Goal: Answer question/provide support

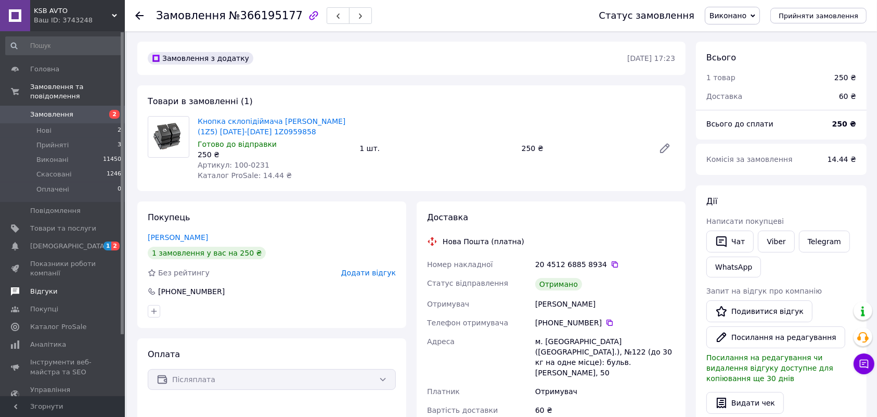
click at [58, 287] on span "Відгуки" at bounding box center [63, 291] width 66 height 9
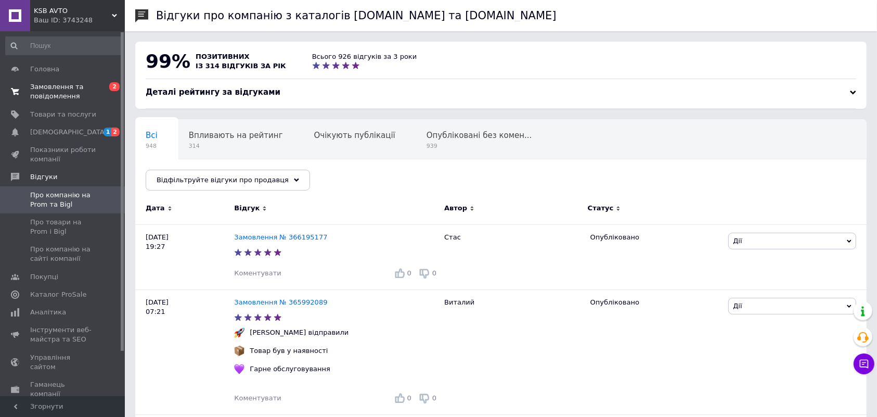
click at [64, 86] on span "Замовлення та повідомлення" at bounding box center [63, 91] width 66 height 19
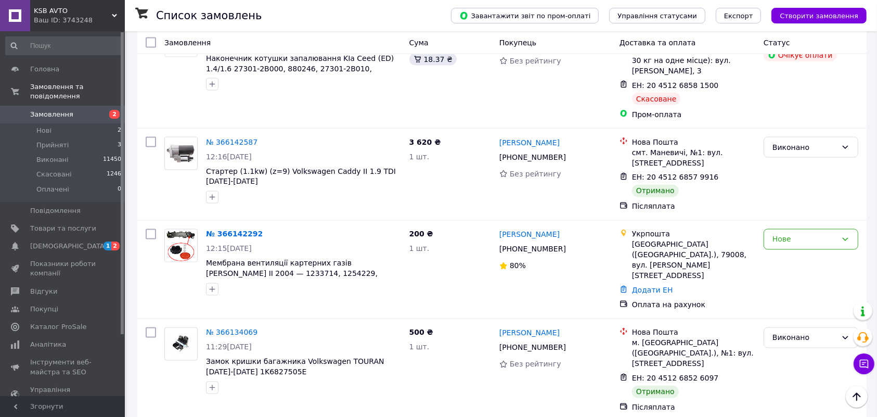
scroll to position [1697, 0]
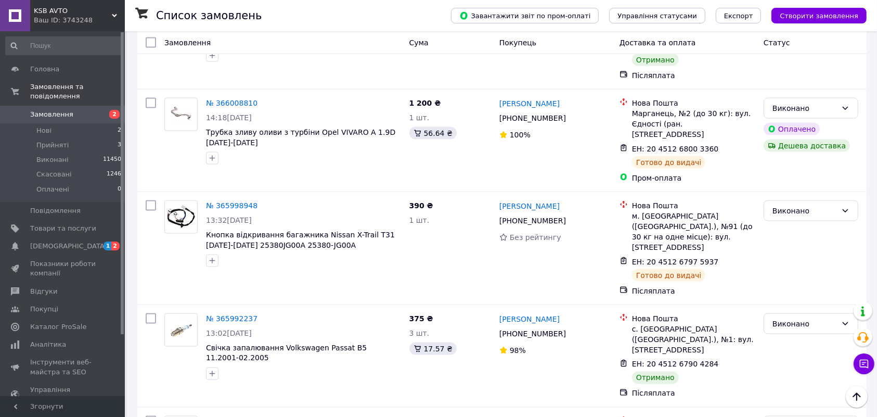
scroll to position [1426, 0]
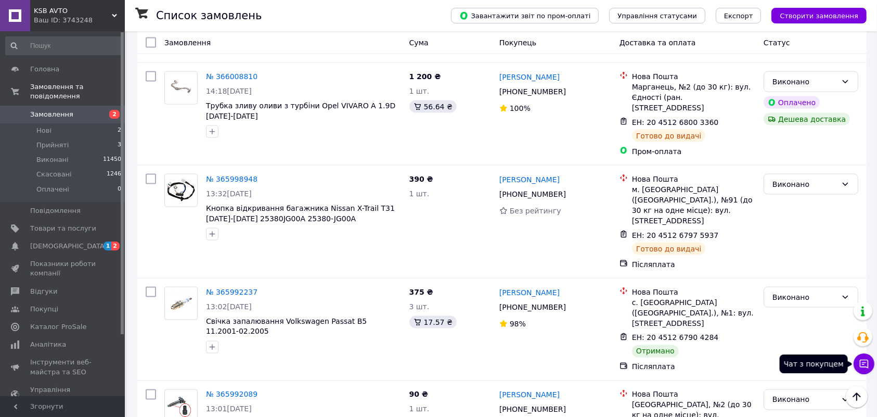
click at [861, 366] on icon at bounding box center [864, 364] width 10 height 10
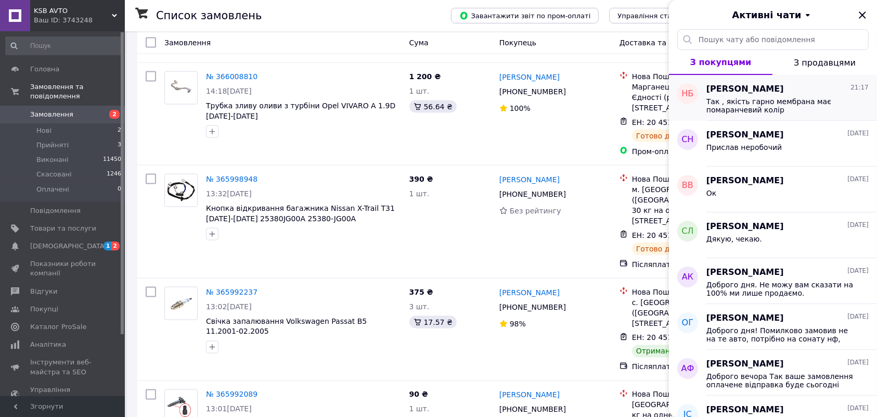
click at [789, 111] on span "Так , якість гарно мембрана має помаранчевий колір" at bounding box center [781, 105] width 148 height 17
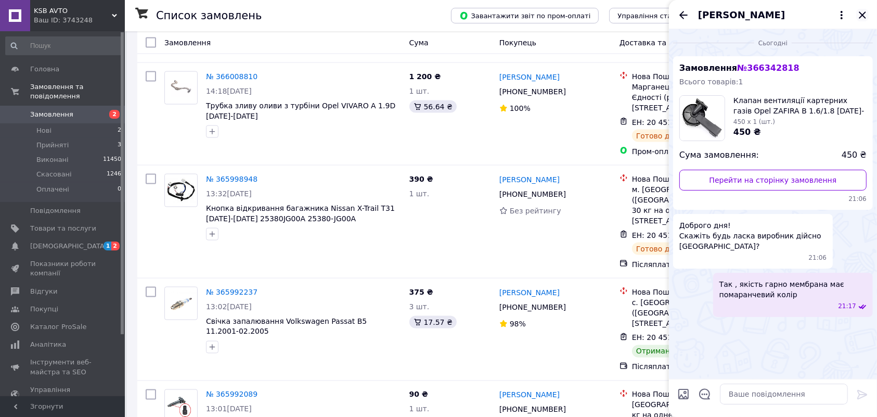
click at [865, 10] on icon "Закрити" at bounding box center [863, 15] width 12 height 12
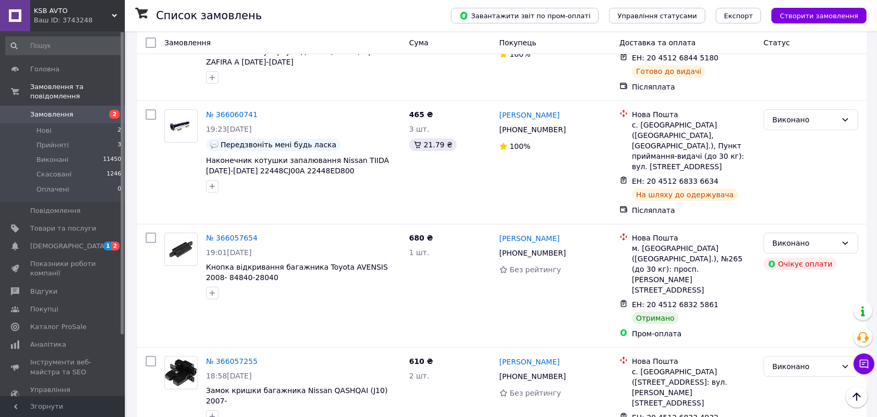
scroll to position [0, 0]
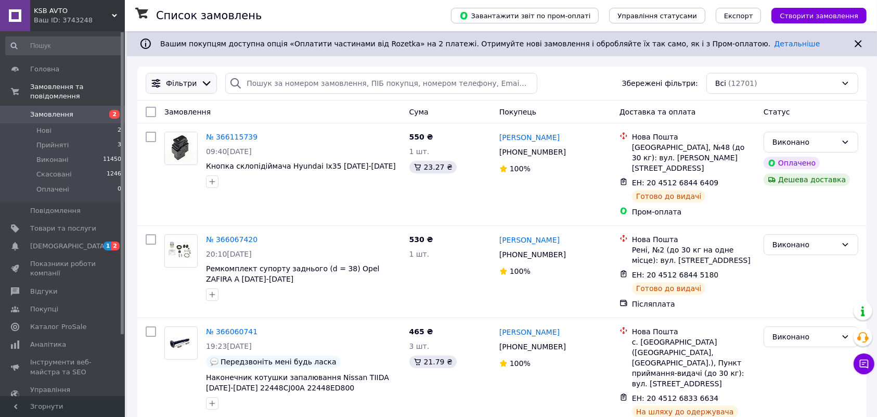
click at [201, 81] on icon at bounding box center [206, 83] width 11 height 11
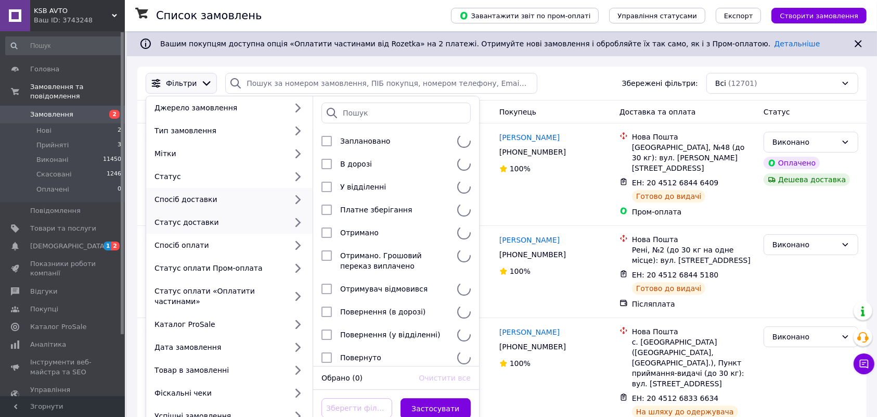
click at [245, 194] on div "Спосіб доставки" at bounding box center [229, 199] width 167 height 23
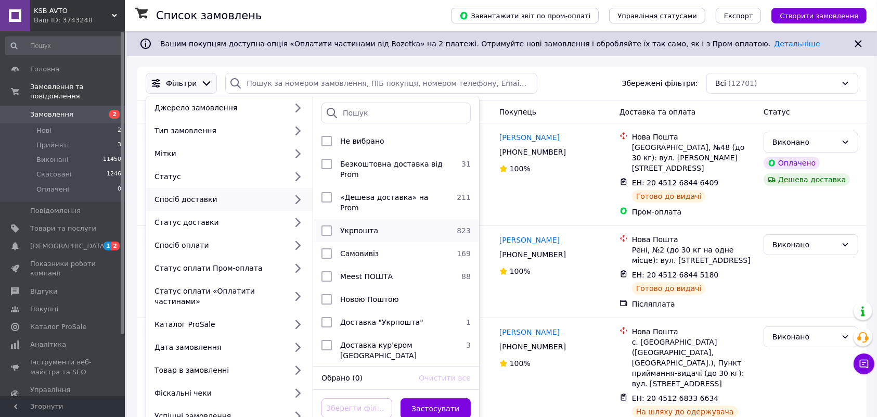
click at [352, 226] on span "Укрпошта" at bounding box center [359, 230] width 38 height 8
checkbox input "true"
click at [440, 406] on button "Застосувати" at bounding box center [436, 408] width 71 height 21
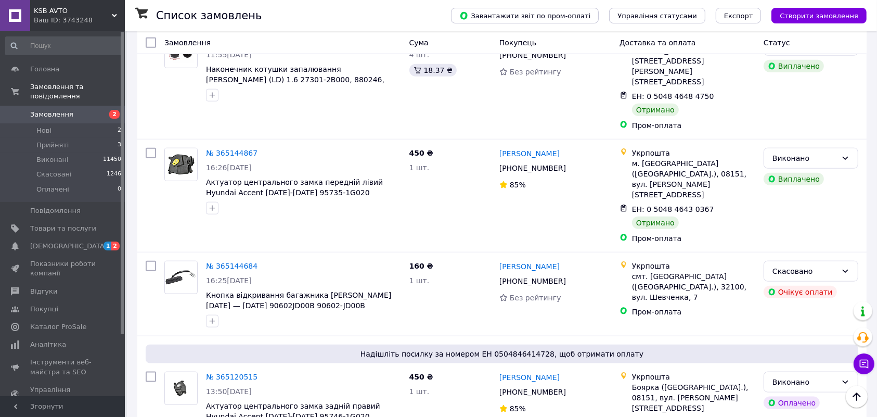
scroll to position [950, 0]
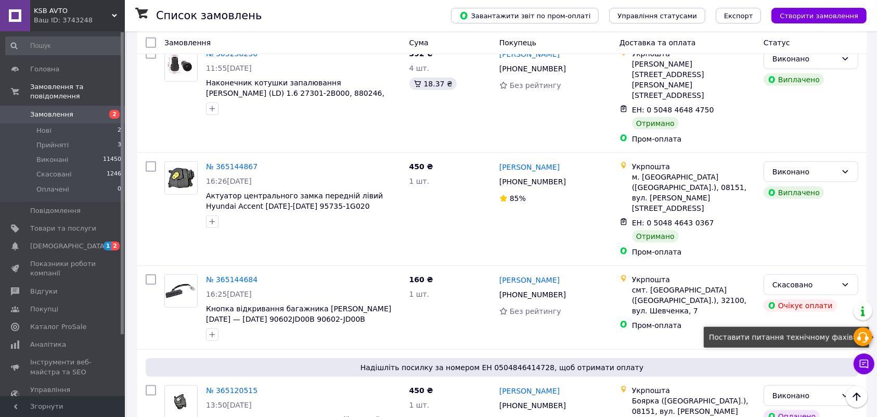
click at [865, 334] on icon at bounding box center [863, 337] width 12 height 12
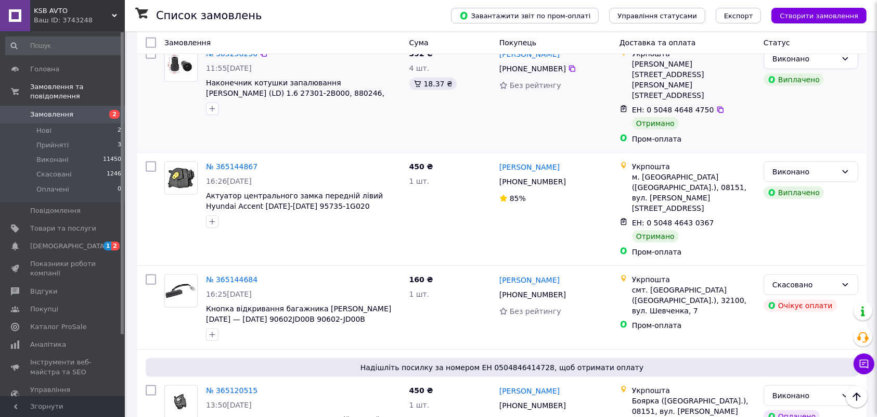
click at [730, 161] on div "Укрпошта" at bounding box center [693, 166] width 123 height 10
click at [730, 153] on div "№ 365144867 16:26[DATE] Актуатор центрального замка передній лівий Hyundai Acce…" at bounding box center [502, 209] width 730 height 112
click at [810, 157] on div "[PERSON_NAME]" at bounding box center [811, 209] width 103 height 104
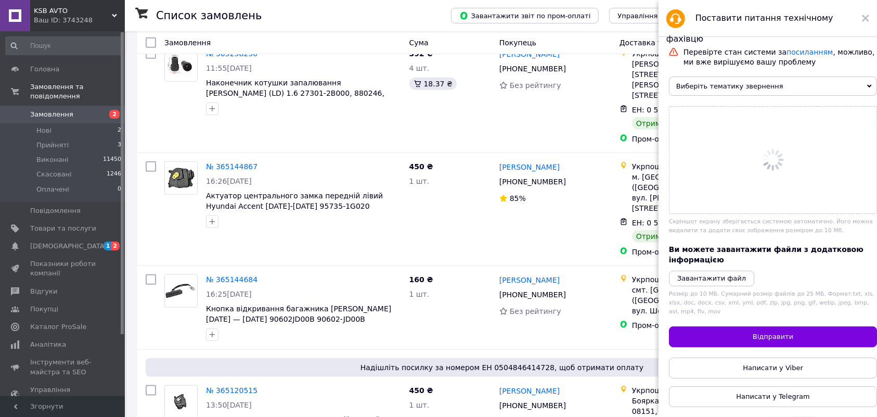
click at [758, 90] on span "Виберіть тематику звернення" at bounding box center [773, 86] width 208 height 19
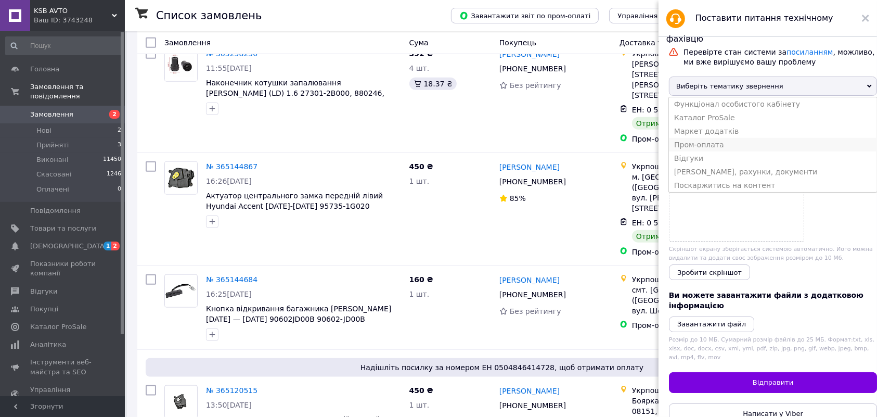
click at [718, 151] on li "Пром-оплата" at bounding box center [773, 145] width 208 height 14
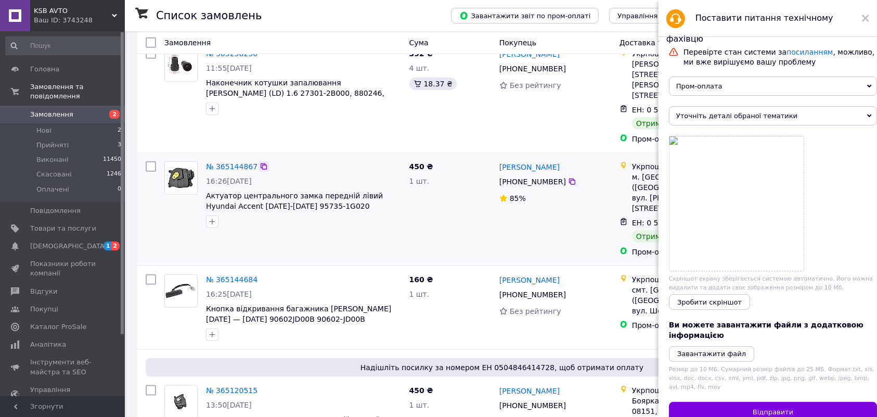
click at [260, 162] on icon at bounding box center [264, 166] width 8 height 8
click at [727, 123] on span "Уточніть деталі обраної тематики" at bounding box center [773, 115] width 208 height 19
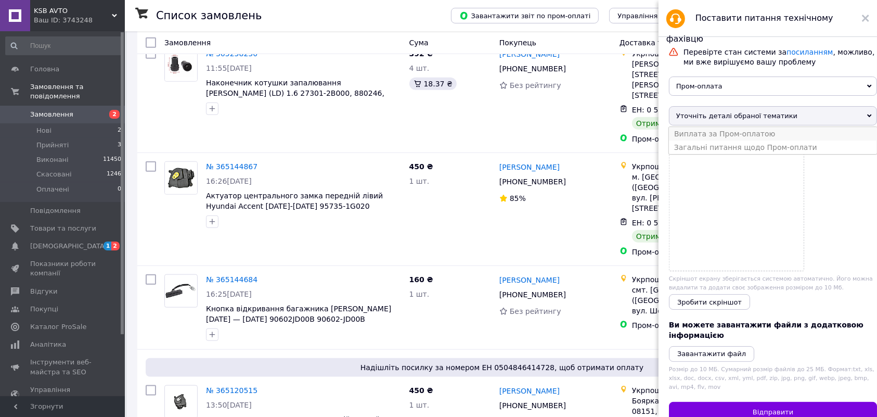
click at [754, 141] on li "Виплата за Пром-оплатою" at bounding box center [773, 134] width 208 height 14
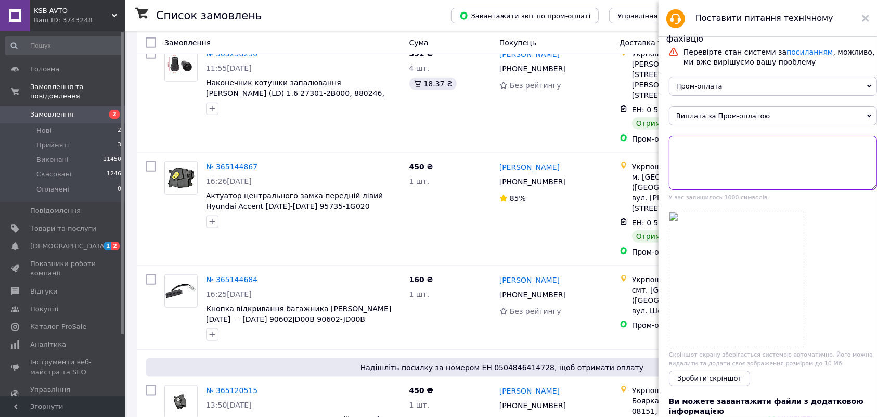
click at [693, 171] on textarea at bounding box center [773, 163] width 208 height 54
paste textarea "365144867"
click at [261, 387] on icon at bounding box center [264, 390] width 6 height 6
click at [674, 152] on textarea "365144867" at bounding box center [773, 163] width 208 height 54
click at [816, 155] on textarea "клієнт зробив два замовлення 365144867" at bounding box center [773, 163] width 208 height 54
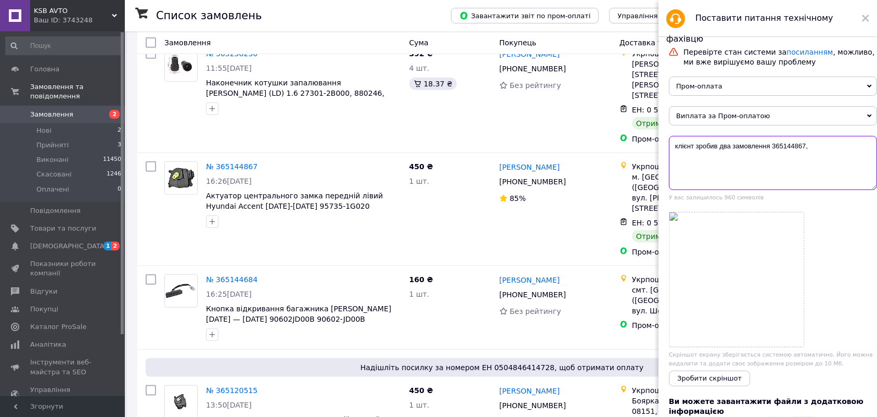
paste textarea "365120515"
click at [805, 169] on textarea "клієнт зробив два замовлення 365144867, 365120515, попросив відправити однією п…" at bounding box center [773, 163] width 208 height 54
click at [720, 180] on textarea "клієнт зробив два замовлення 365144867, 365120515, попросив відправити однією п…" at bounding box center [773, 163] width 208 height 54
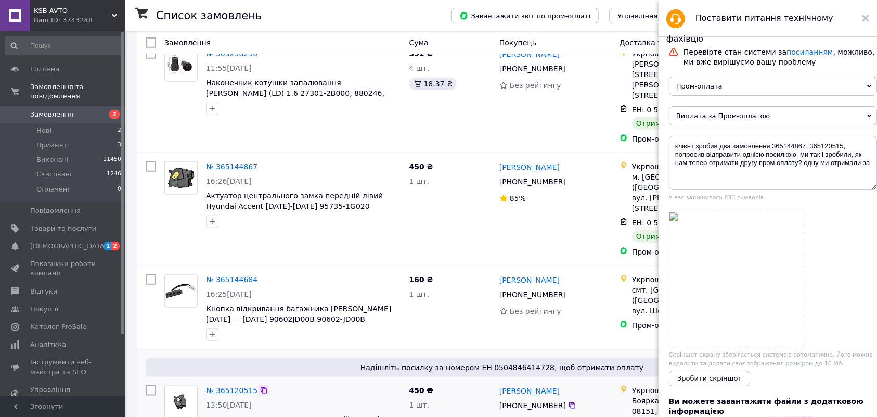
click at [261, 387] on icon at bounding box center [264, 390] width 6 height 6
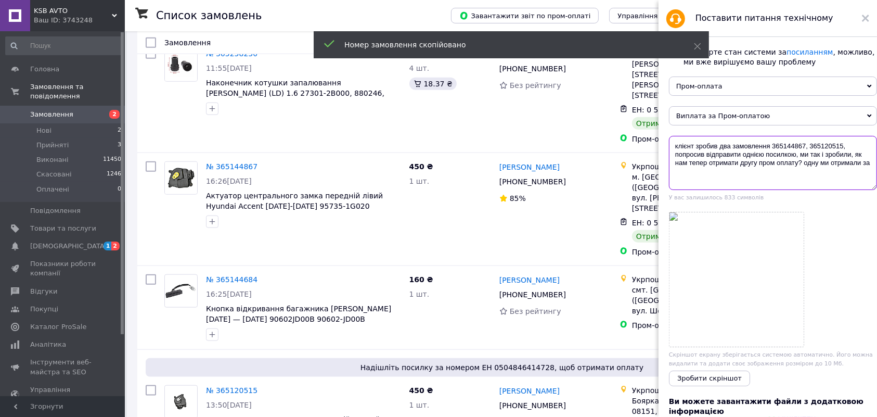
click at [799, 169] on textarea "клієнт зробив два замовлення 365144867, 365120515, попросив відправити однією п…" at bounding box center [773, 163] width 208 height 54
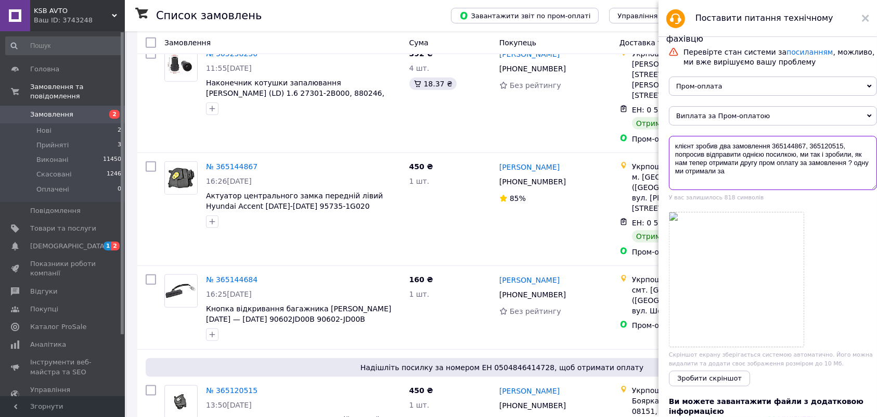
paste textarea "365120515"
click at [786, 177] on textarea "клієнт зробив два замовлення 365144867, 365120515, попросив відправити однією п…" at bounding box center [773, 163] width 208 height 54
click at [261, 163] on icon at bounding box center [264, 166] width 6 height 6
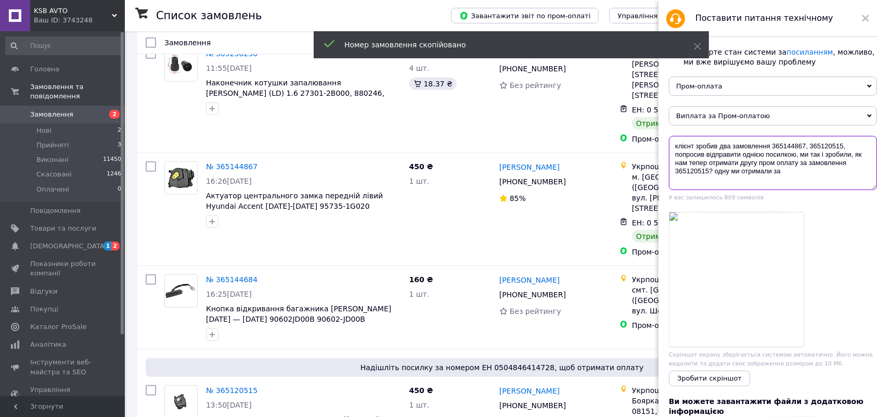
click at [788, 175] on textarea "клієнт зробив два замовлення 365144867, 365120515, попросив відправити однією п…" at bounding box center [773, 163] width 208 height 54
paste textarea "365144867"
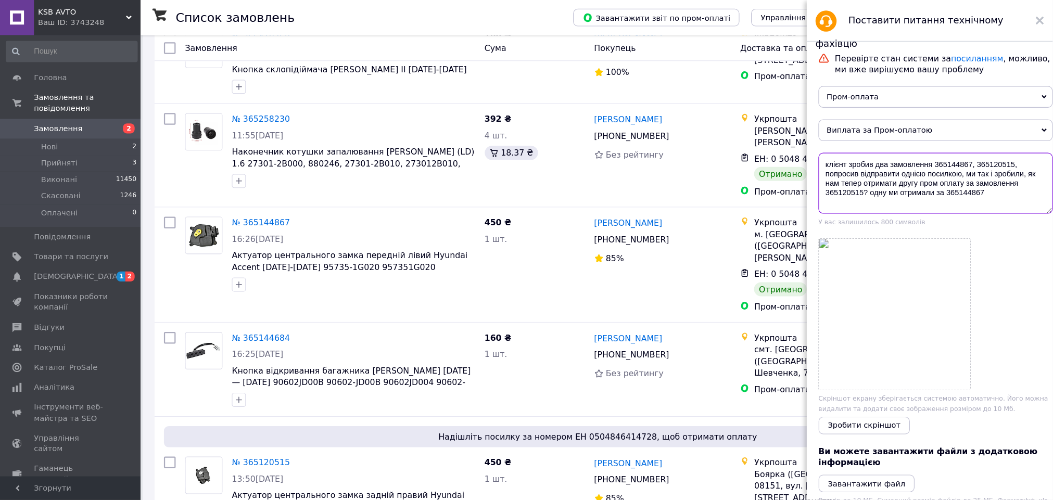
scroll to position [856, 0]
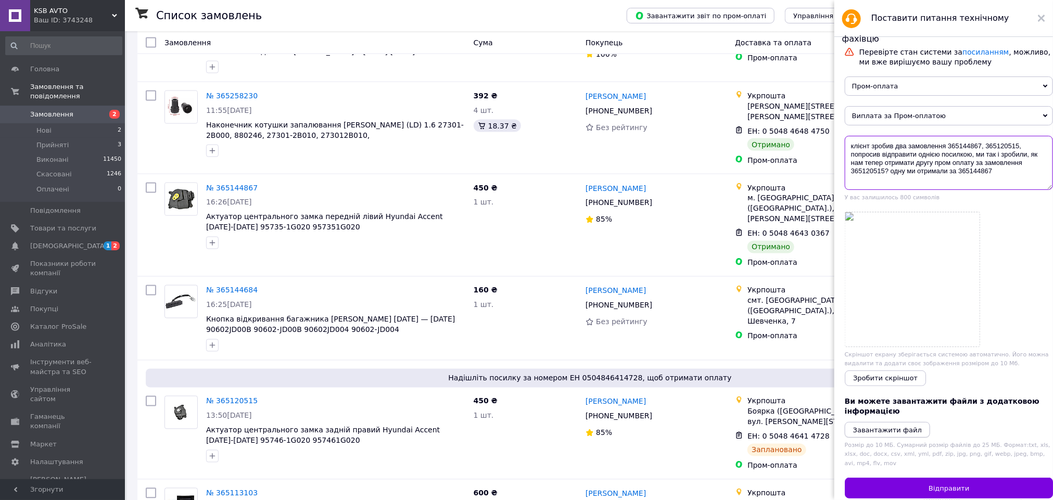
type textarea "клієнт зробив два замовлення 365144867, 365120515, попросив відправити однією п…"
click at [879, 416] on icon "Завантажити файл" at bounding box center [887, 430] width 69 height 8
click at [876, 416] on icon "Завантажити файл" at bounding box center [887, 430] width 69 height 8
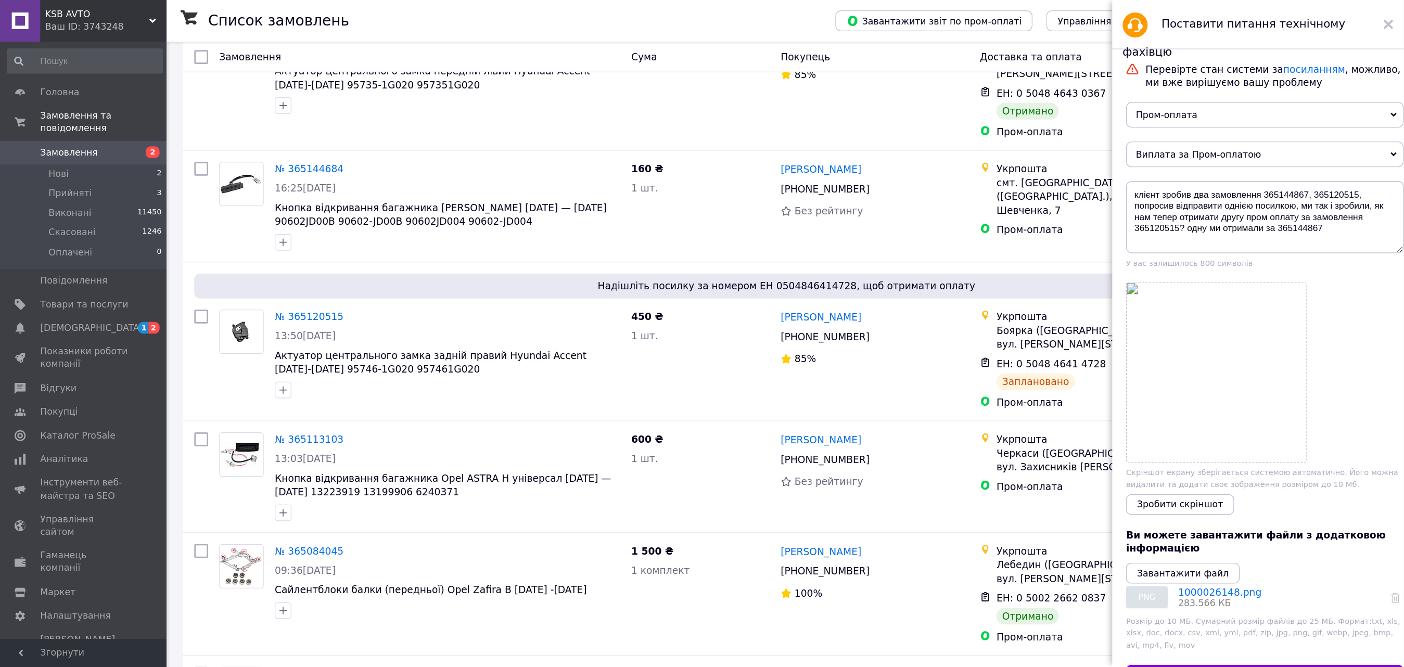
scroll to position [1020, 0]
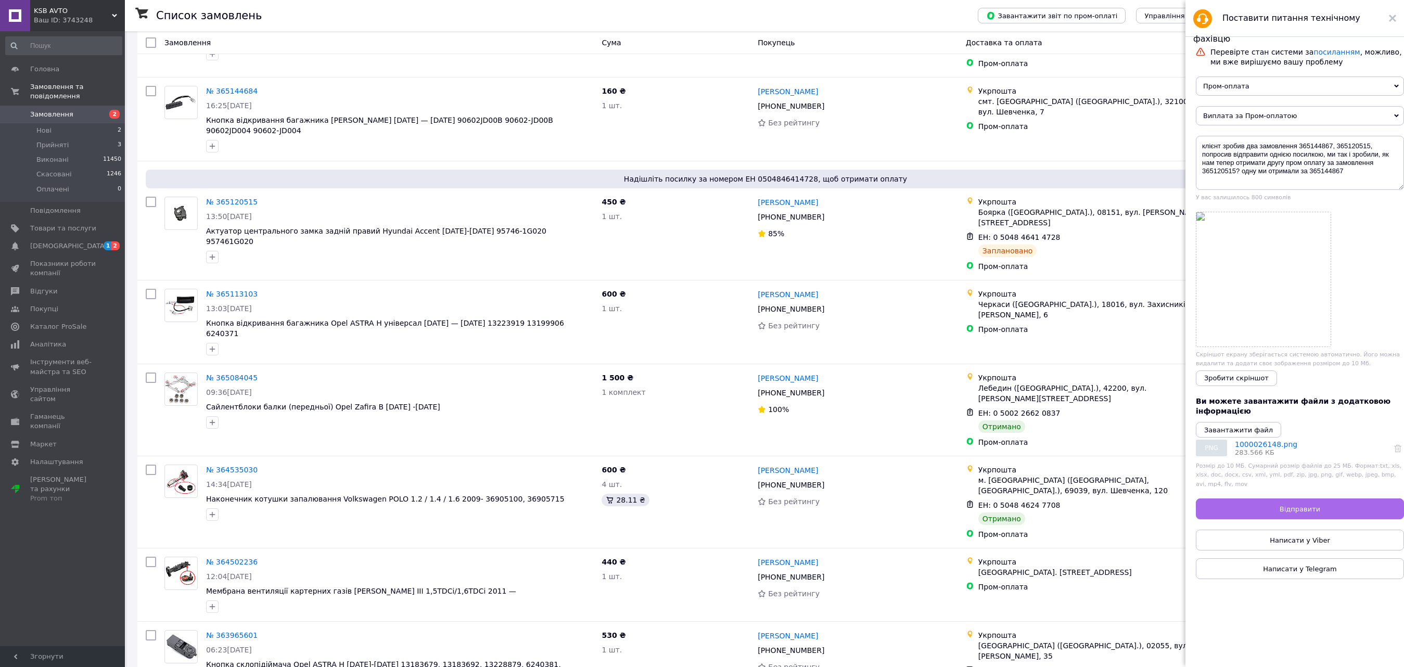
click at [888, 416] on button "Відправити" at bounding box center [1300, 509] width 208 height 21
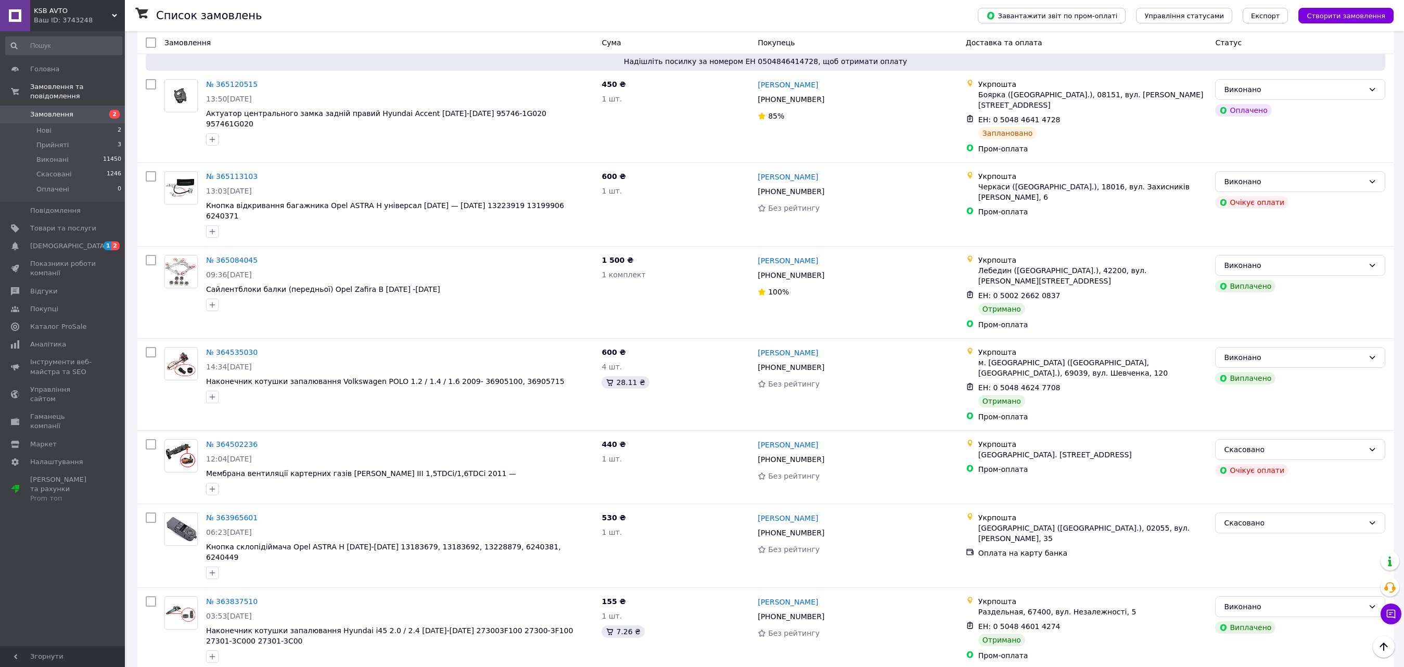
scroll to position [1174, 0]
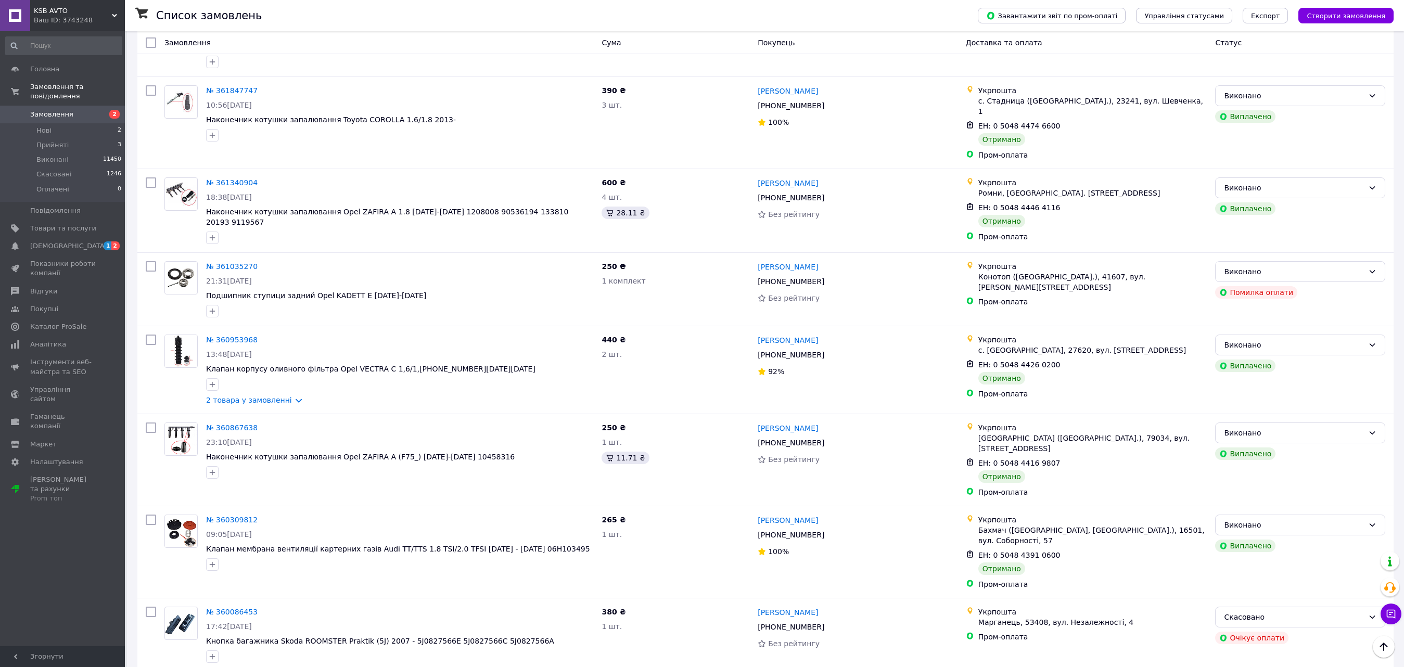
scroll to position [1173, 0]
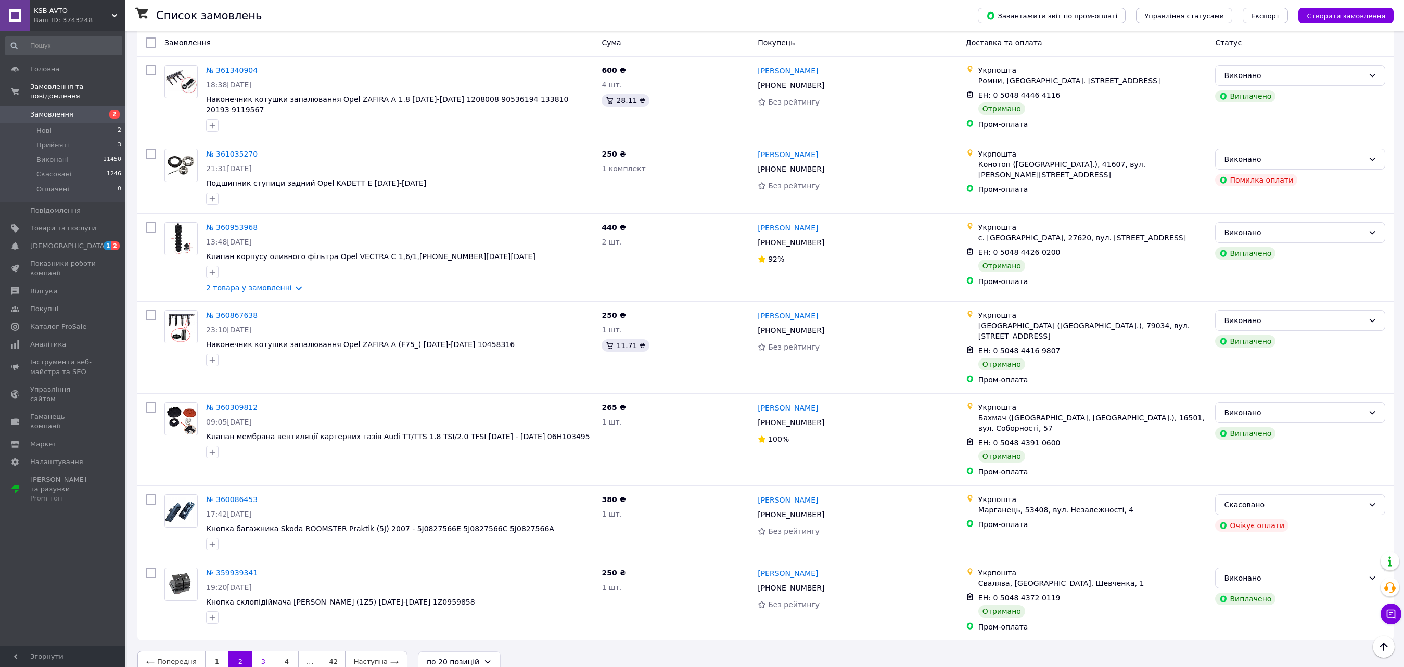
click at [267, 416] on link "3" at bounding box center [263, 662] width 23 height 22
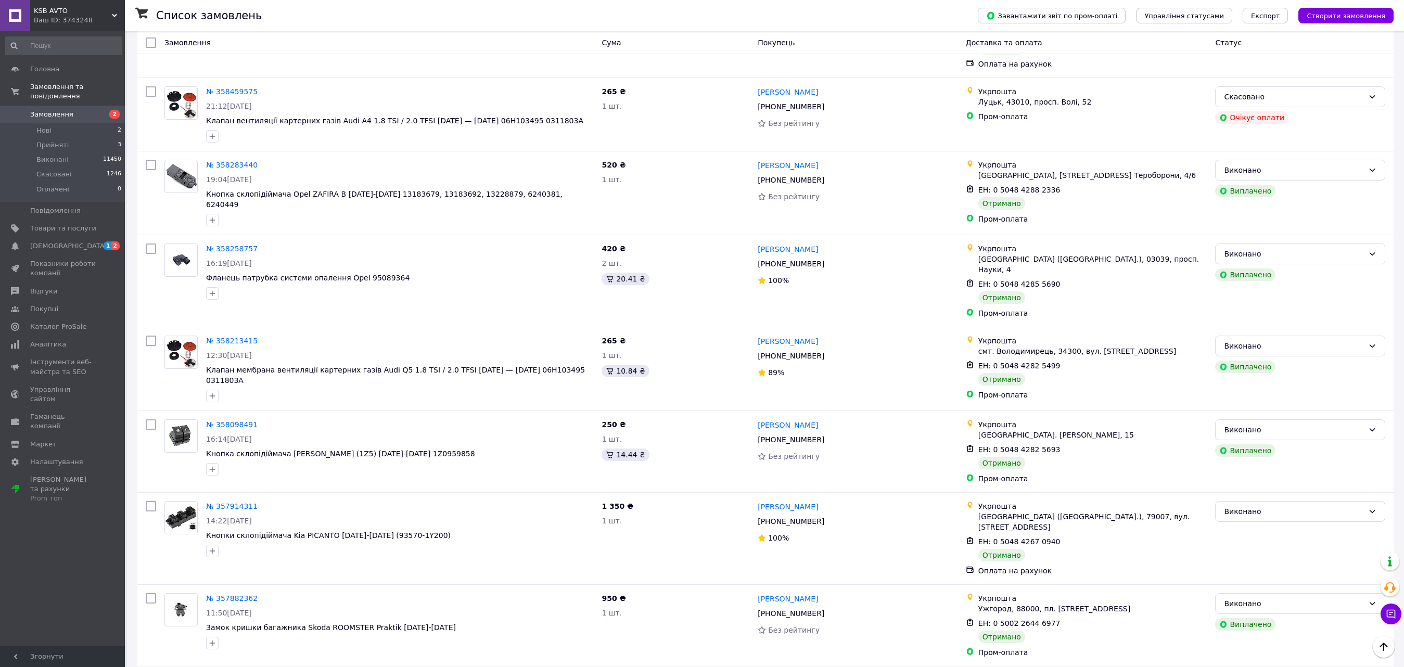
scroll to position [1141, 0]
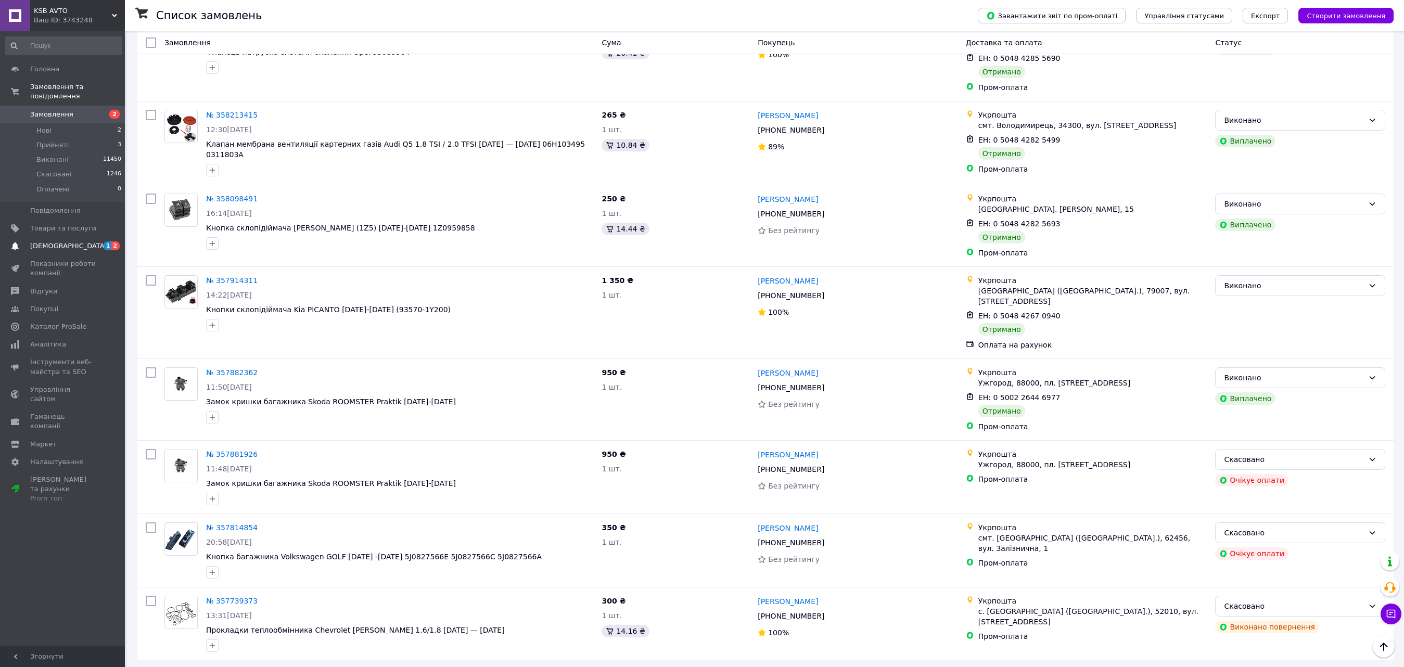
click at [63, 241] on span "[DEMOGRAPHIC_DATA]" at bounding box center [68, 245] width 77 height 9
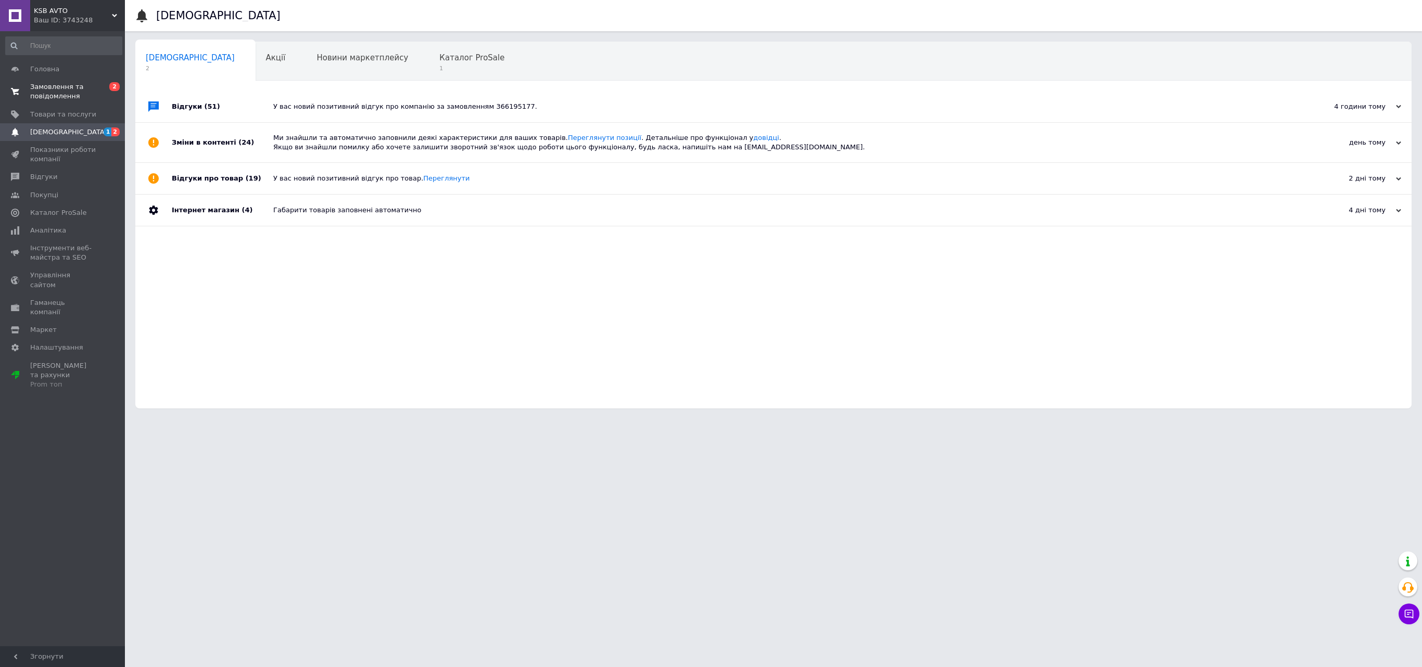
click at [84, 97] on span "Замовлення та повідомлення" at bounding box center [63, 91] width 66 height 19
